Goal: Task Accomplishment & Management: Manage account settings

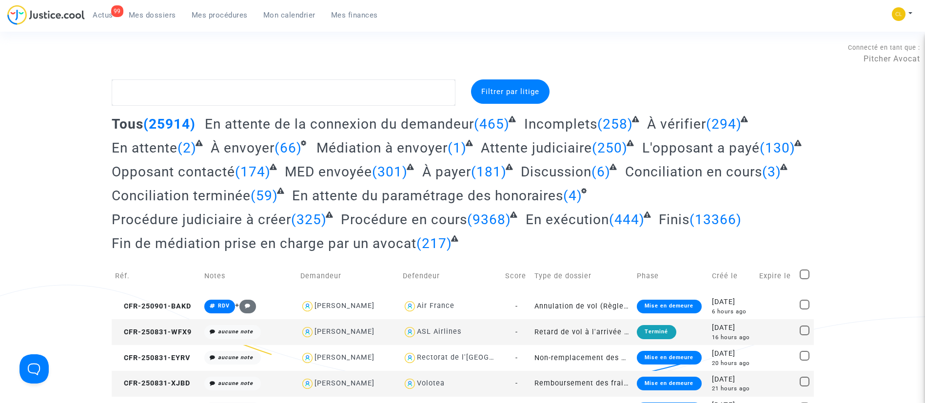
click at [279, 24] on div "99 Actus Mes dossiers Mes procédures Mon calendrier Mes finances" at bounding box center [196, 18] width 378 height 27
click at [288, 18] on span "Mon calendrier" at bounding box center [289, 15] width 52 height 9
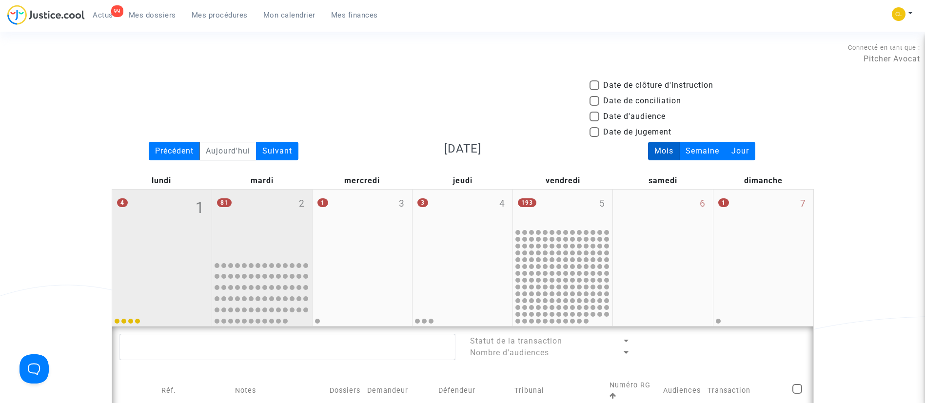
click at [242, 227] on div "81 2" at bounding box center [262, 223] width 100 height 67
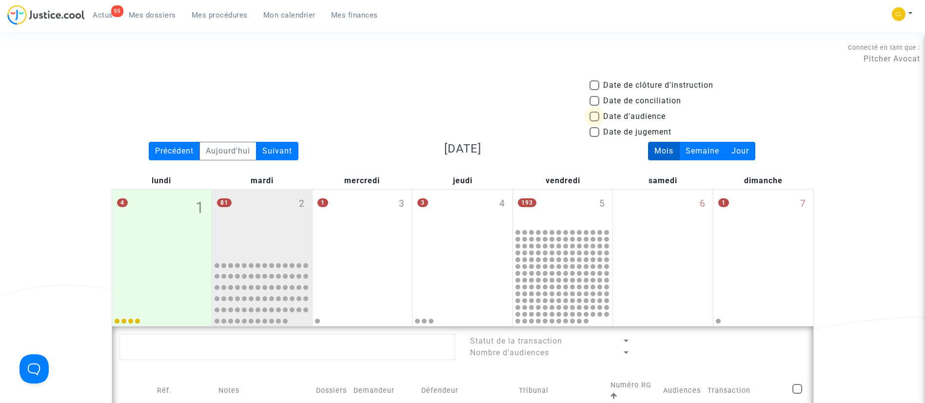
click at [649, 117] on span "Date d'audience" at bounding box center [634, 117] width 62 height 12
click at [594, 121] on input "Date d'audience" at bounding box center [594, 121] width 0 height 0
checkbox input "true"
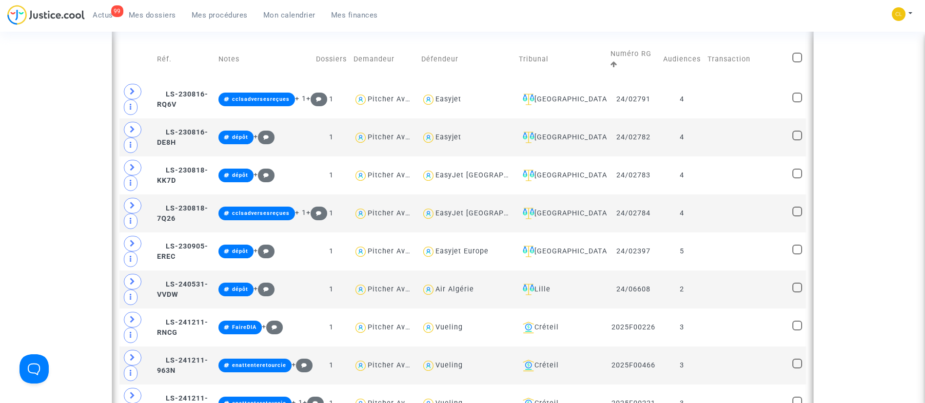
scroll to position [333, 0]
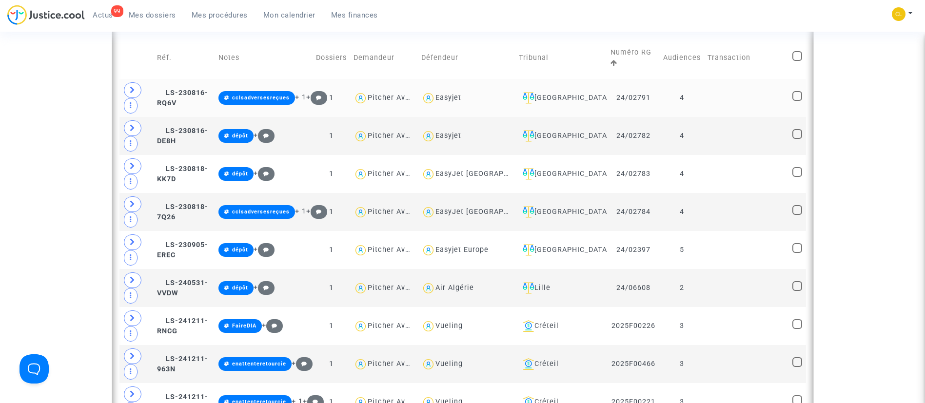
click at [585, 95] on div "[GEOGRAPHIC_DATA]" at bounding box center [561, 98] width 85 height 12
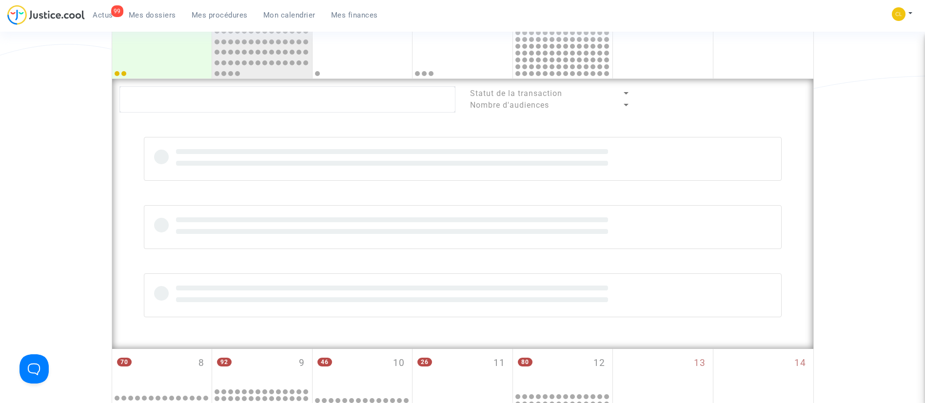
scroll to position [241, 0]
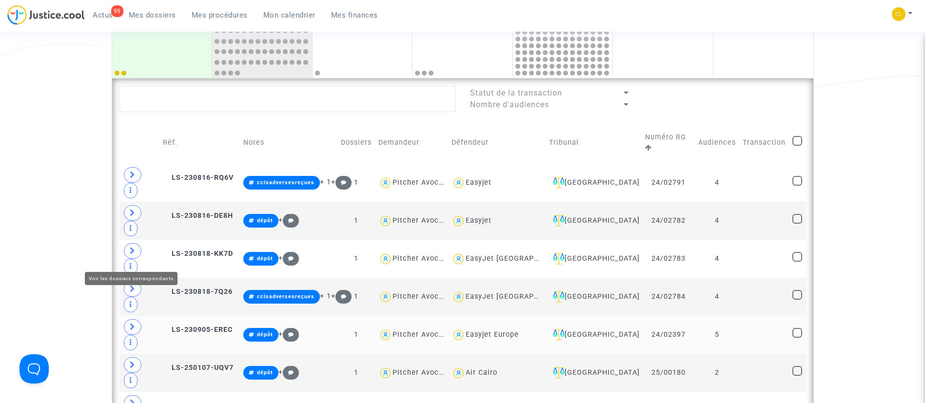
click at [131, 323] on icon at bounding box center [133, 326] width 6 height 7
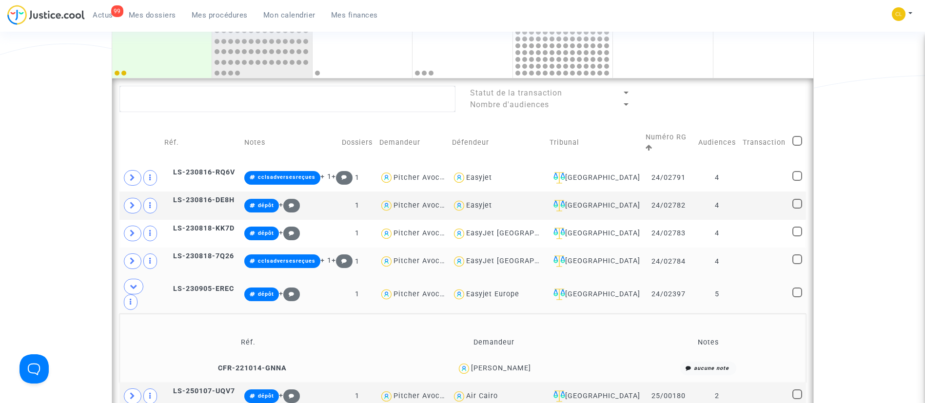
click at [760, 248] on td at bounding box center [764, 262] width 50 height 28
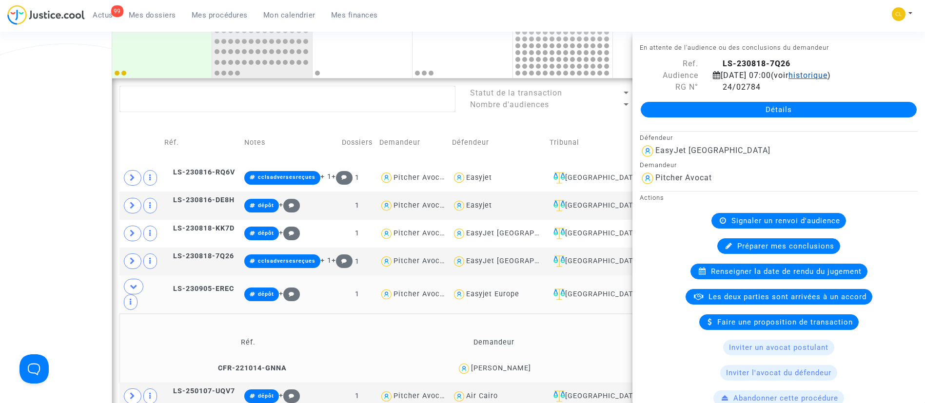
click at [827, 78] on span "historique" at bounding box center [807, 75] width 39 height 9
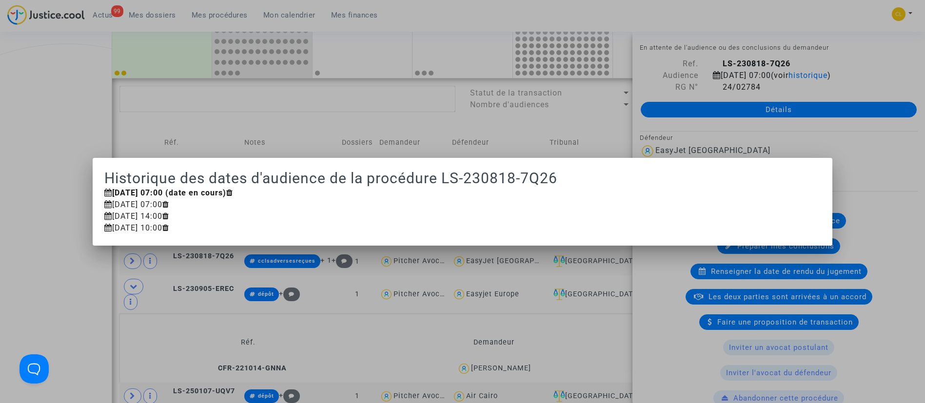
click at [547, 129] on div at bounding box center [462, 201] width 925 height 403
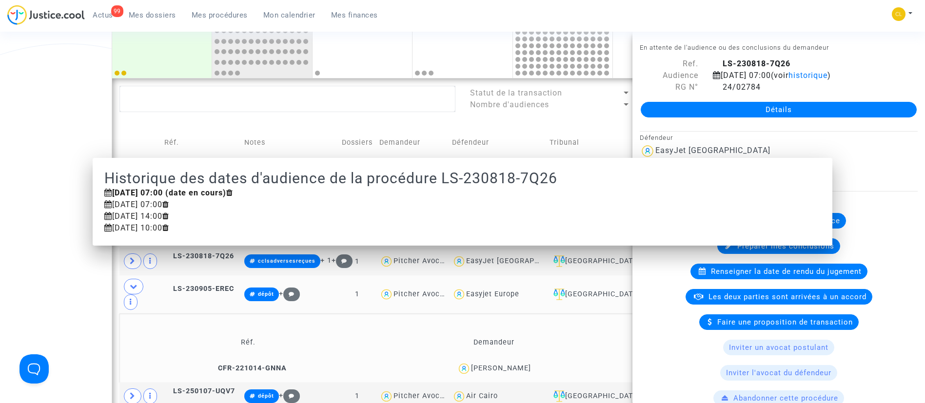
scroll to position [241, 0]
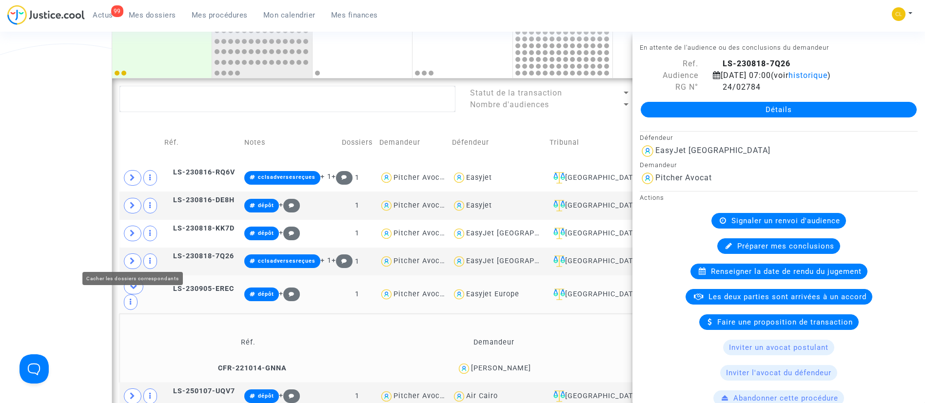
click at [133, 283] on icon at bounding box center [134, 286] width 8 height 7
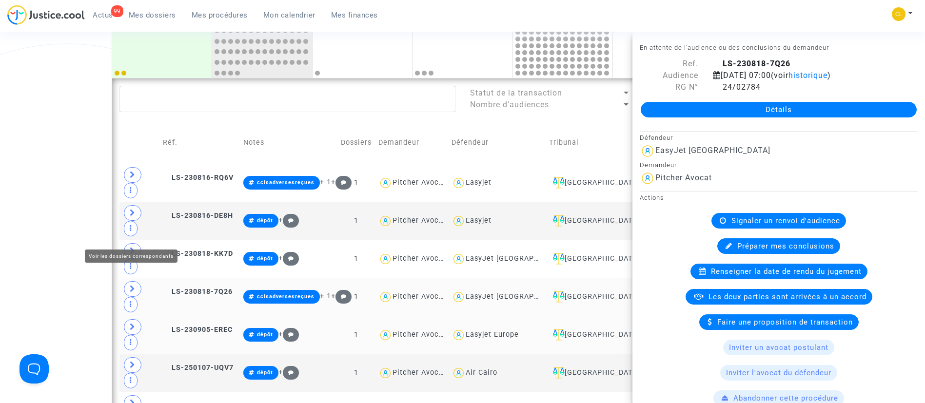
click at [135, 285] on icon at bounding box center [133, 288] width 6 height 7
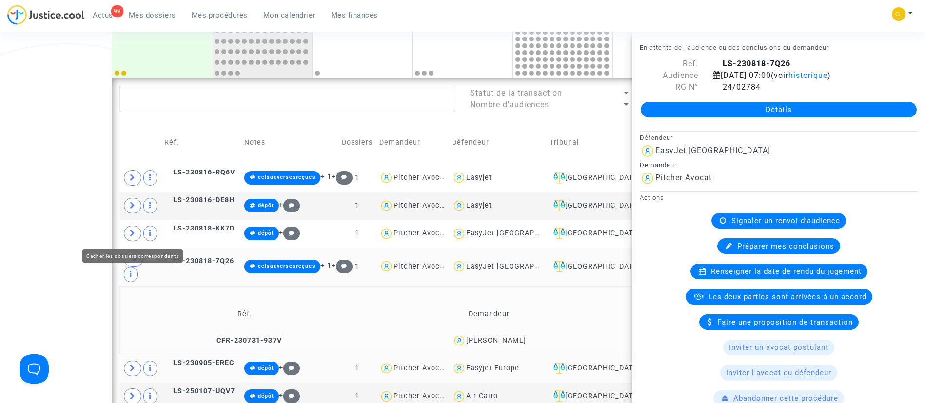
click at [138, 251] on span at bounding box center [133, 259] width 19 height 16
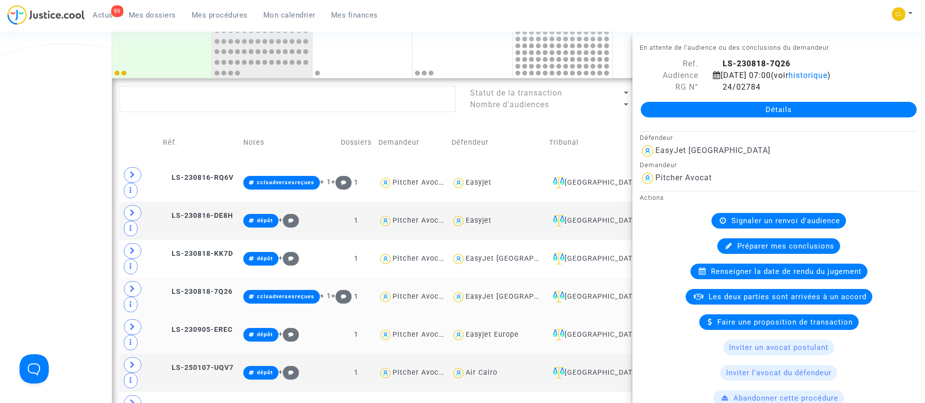
click at [483, 128] on td "Défendeur" at bounding box center [496, 143] width 97 height 42
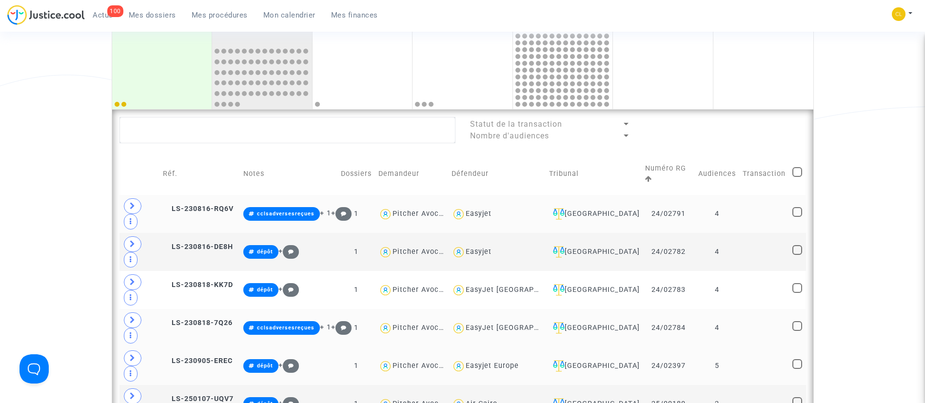
scroll to position [209, 0]
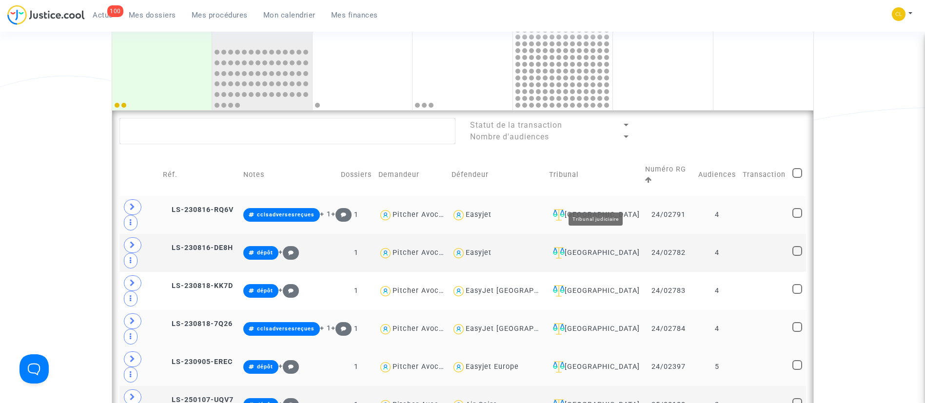
click at [607, 209] on div "[GEOGRAPHIC_DATA]" at bounding box center [593, 215] width 89 height 12
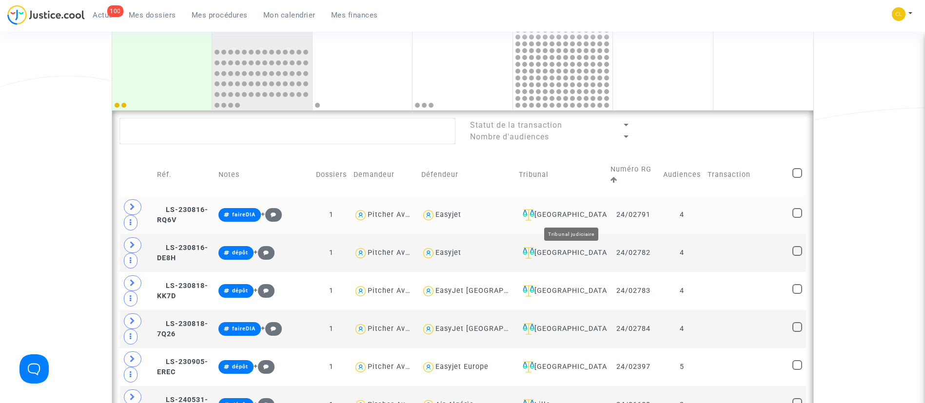
click at [584, 214] on div "[GEOGRAPHIC_DATA]" at bounding box center [561, 215] width 85 height 12
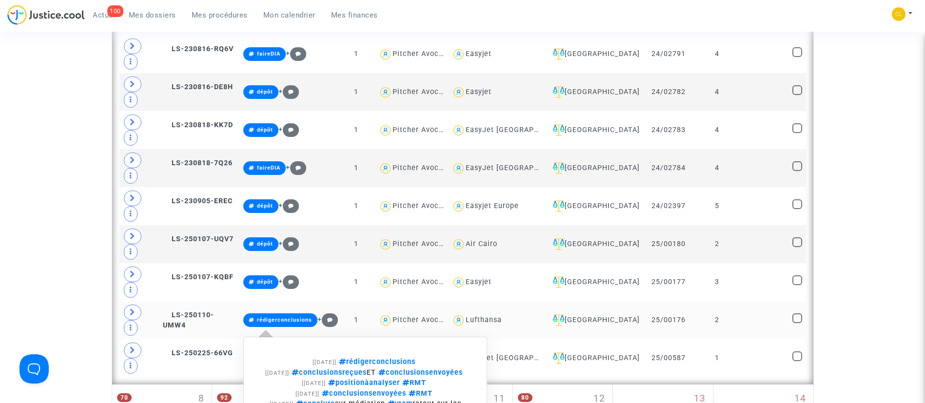
scroll to position [384, 0]
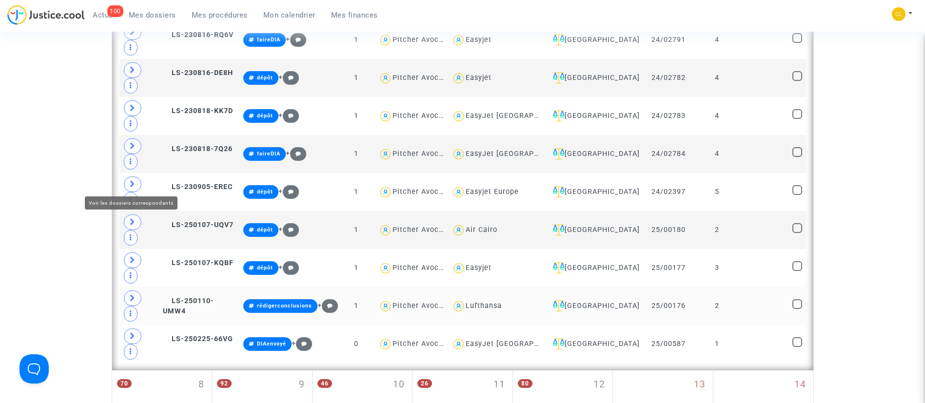
click at [136, 291] on span at bounding box center [133, 299] width 18 height 16
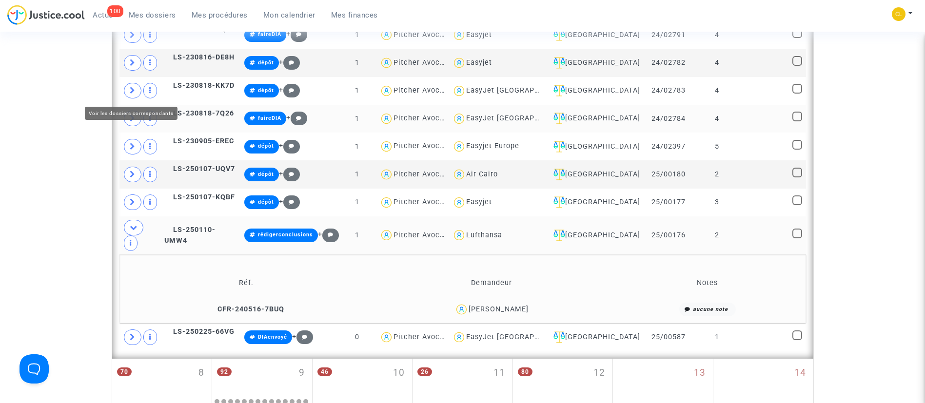
click at [136, 111] on span at bounding box center [133, 119] width 18 height 16
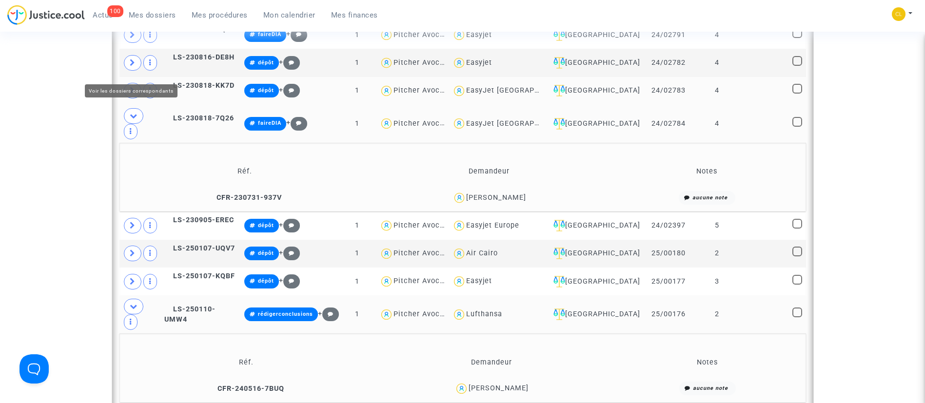
click at [136, 83] on span at bounding box center [133, 91] width 18 height 16
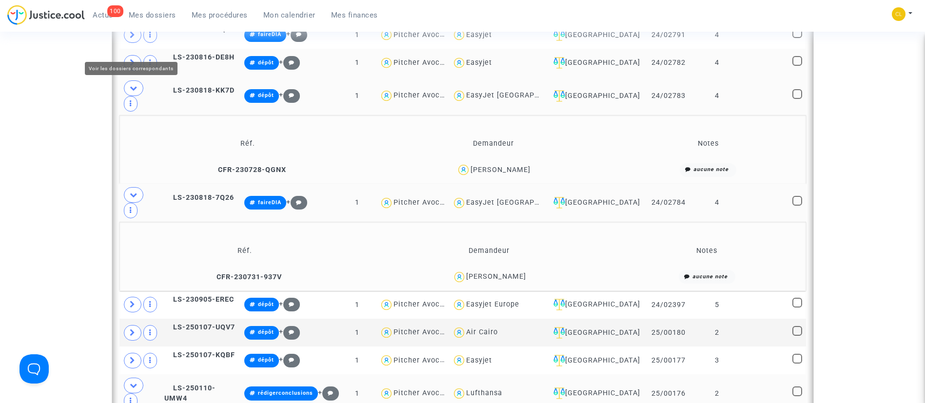
click at [134, 59] on icon at bounding box center [133, 62] width 6 height 7
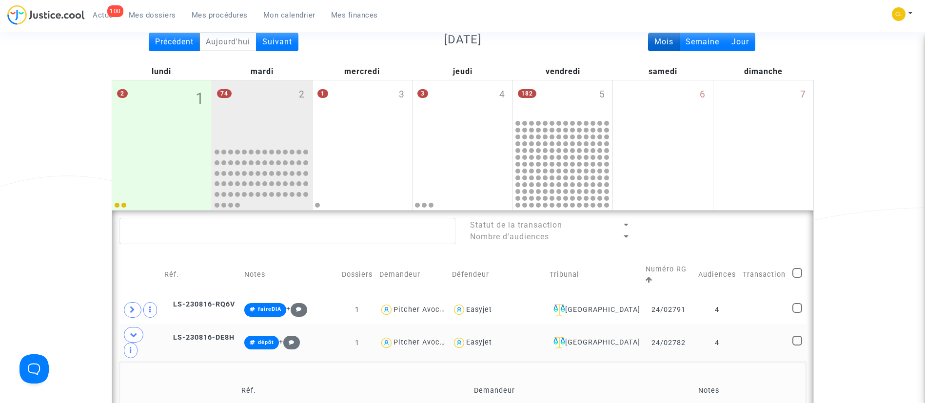
scroll to position [112, 0]
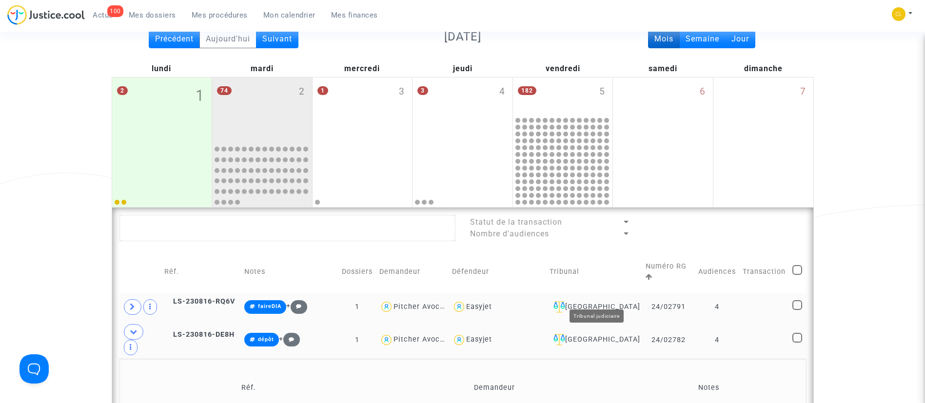
click at [607, 301] on div "[GEOGRAPHIC_DATA]" at bounding box center [593, 307] width 89 height 12
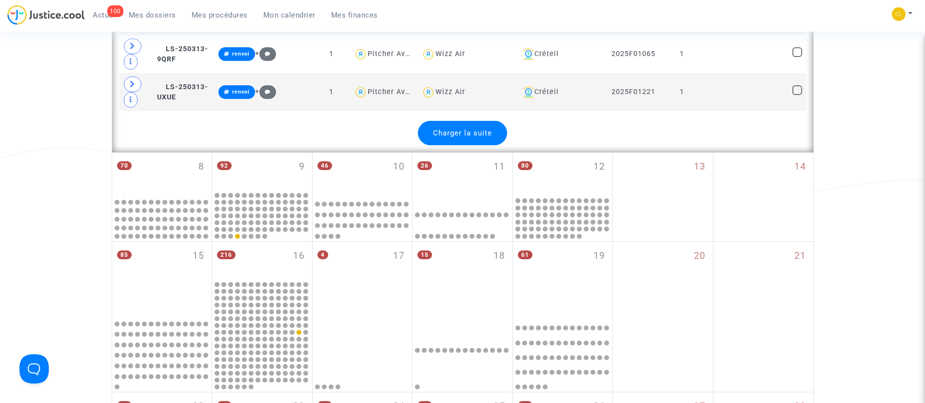
scroll to position [2196, 0]
click at [435, 136] on div "Charger la suite" at bounding box center [462, 132] width 89 height 24
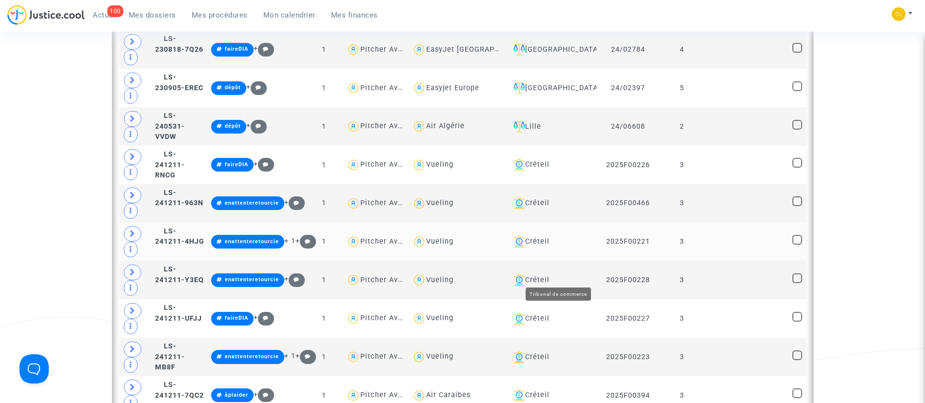
scroll to position [0, 0]
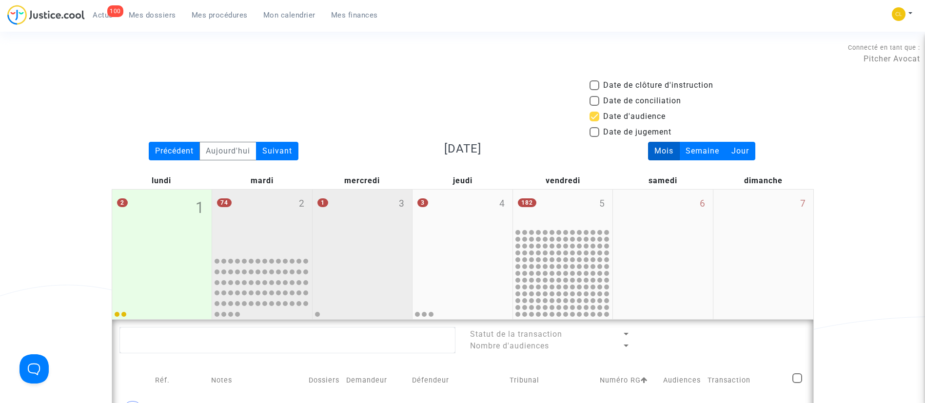
click at [366, 253] on mwl-calendar-month-cell "1 3" at bounding box center [362, 255] width 100 height 130
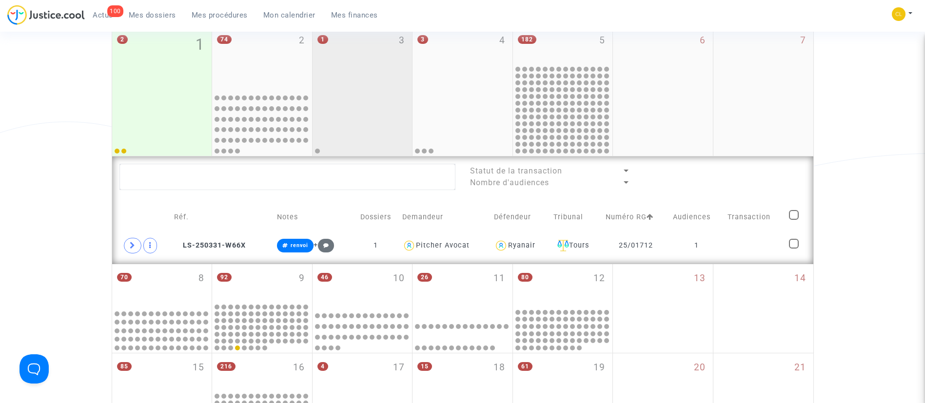
scroll to position [166, 0]
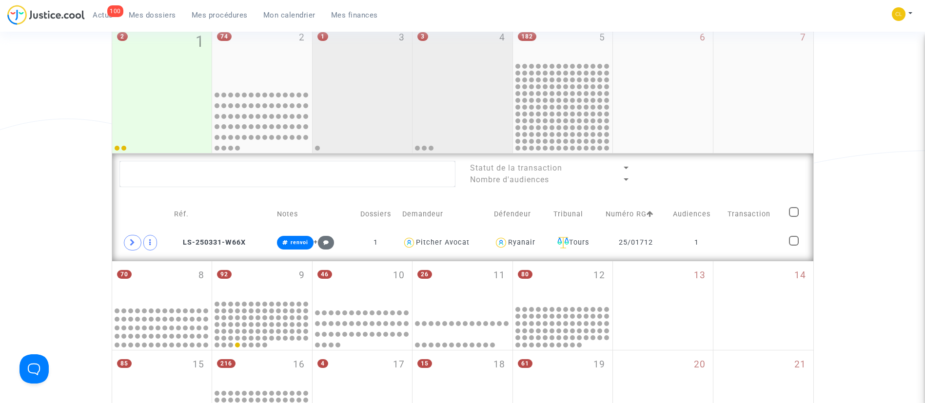
click at [435, 99] on div at bounding box center [462, 119] width 97 height 63
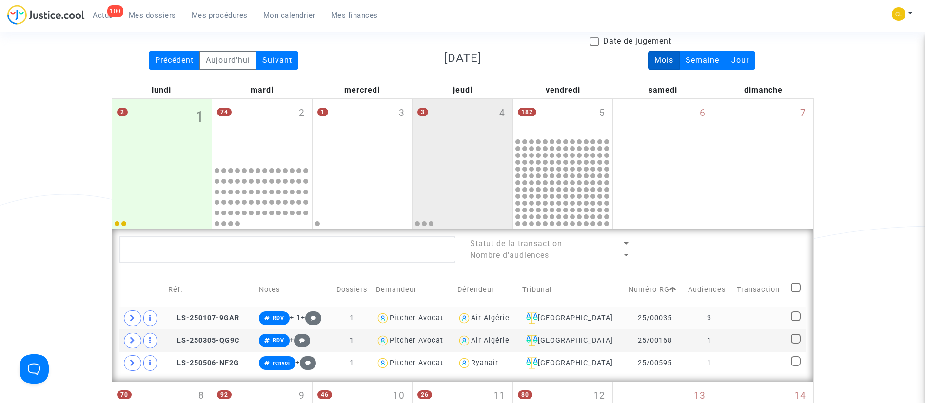
scroll to position [90, 0]
